Goal: Task Accomplishment & Management: Use online tool/utility

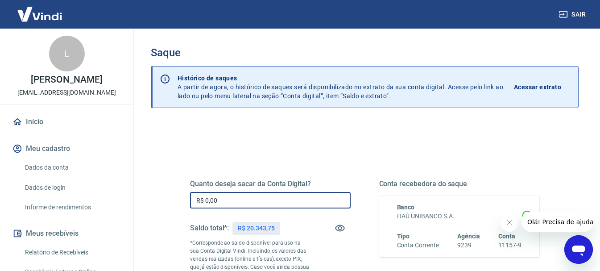
drag, startPoint x: 252, startPoint y: 202, endPoint x: 134, endPoint y: 200, distance: 118.2
click at [134, 200] on div "Saque Histórico de saques A partir de agora, o histórico de saques será disponi…" at bounding box center [364, 206] width 471 height 355
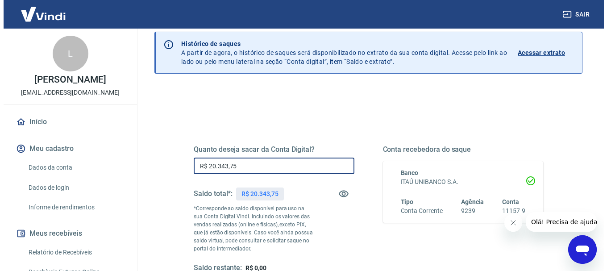
scroll to position [134, 0]
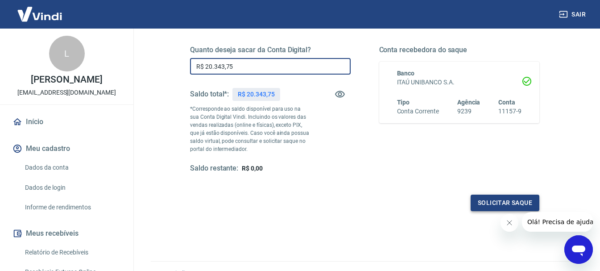
type input "R$ 20.343,75"
click at [516, 202] on button "Solicitar saque" at bounding box center [505, 202] width 69 height 17
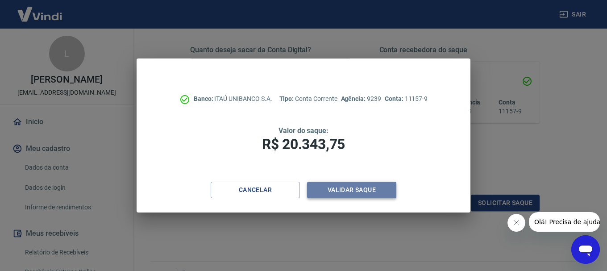
click at [355, 188] on button "Validar saque" at bounding box center [351, 190] width 89 height 17
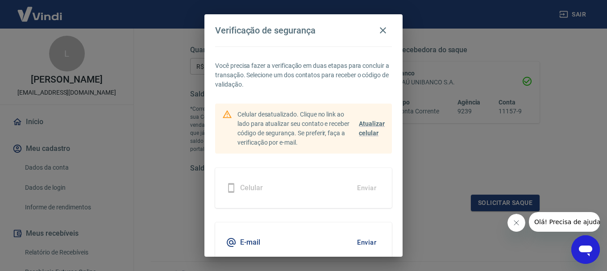
click at [343, 185] on div "Celular Enviar" at bounding box center [303, 188] width 177 height 40
click at [355, 241] on button "Enviar" at bounding box center [366, 242] width 29 height 19
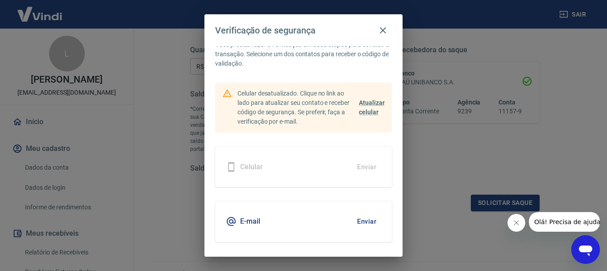
scroll to position [39, 0]
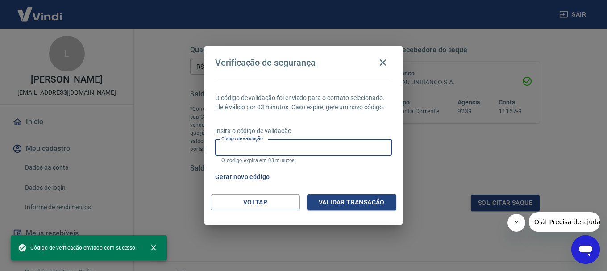
click at [244, 149] on input "Código de validação" at bounding box center [303, 147] width 177 height 17
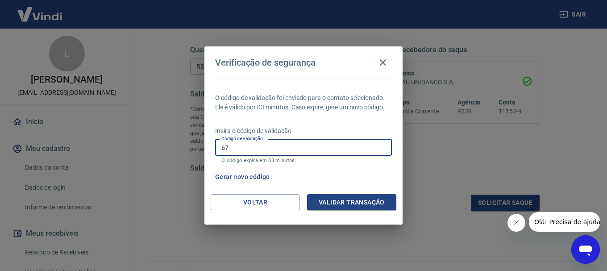
type input "6"
type input "337996"
drag, startPoint x: 200, startPoint y: 150, endPoint x: 165, endPoint y: 151, distance: 34.4
click at [165, 151] on div "Verificação de segurança O código de validação foi enviado para o contato selec…" at bounding box center [303, 135] width 607 height 271
type input "358497"
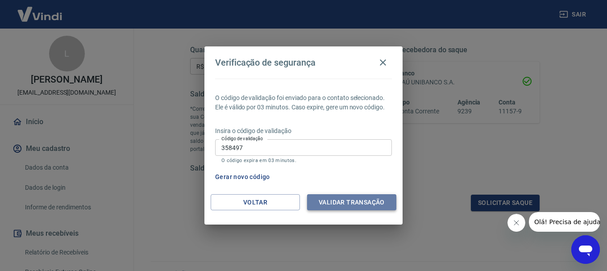
click at [341, 201] on button "Validar transação" at bounding box center [351, 202] width 89 height 17
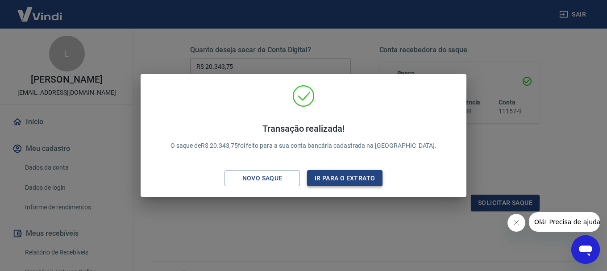
click at [355, 181] on button "Ir para o extrato" at bounding box center [344, 178] width 75 height 17
